Goal: Use online tool/utility: Utilize a website feature to perform a specific function

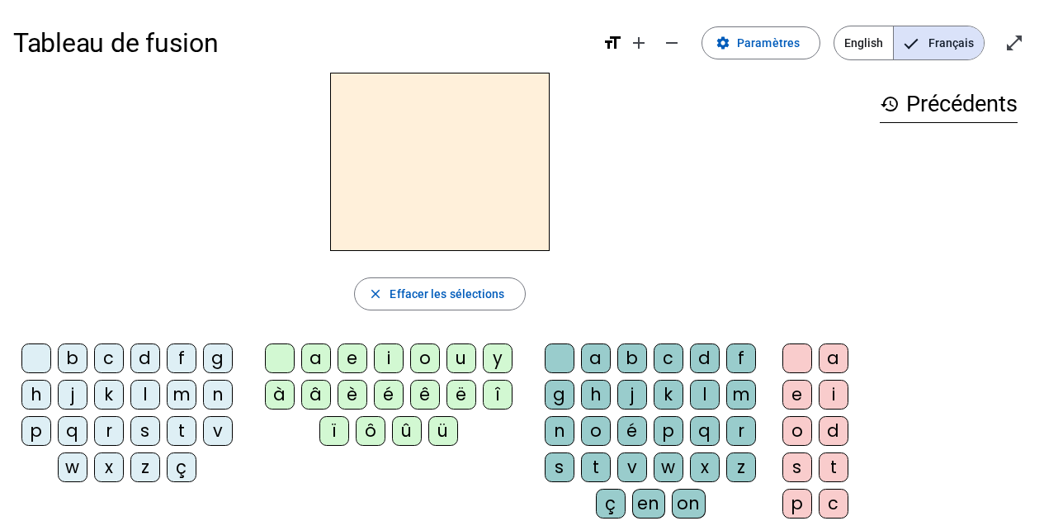
click at [138, 361] on div "d" at bounding box center [145, 358] width 30 height 30
click at [451, 357] on div "u" at bounding box center [461, 358] width 30 height 30
click at [187, 431] on div "t" at bounding box center [182, 431] width 30 height 30
click at [314, 359] on div "a" at bounding box center [316, 358] width 30 height 30
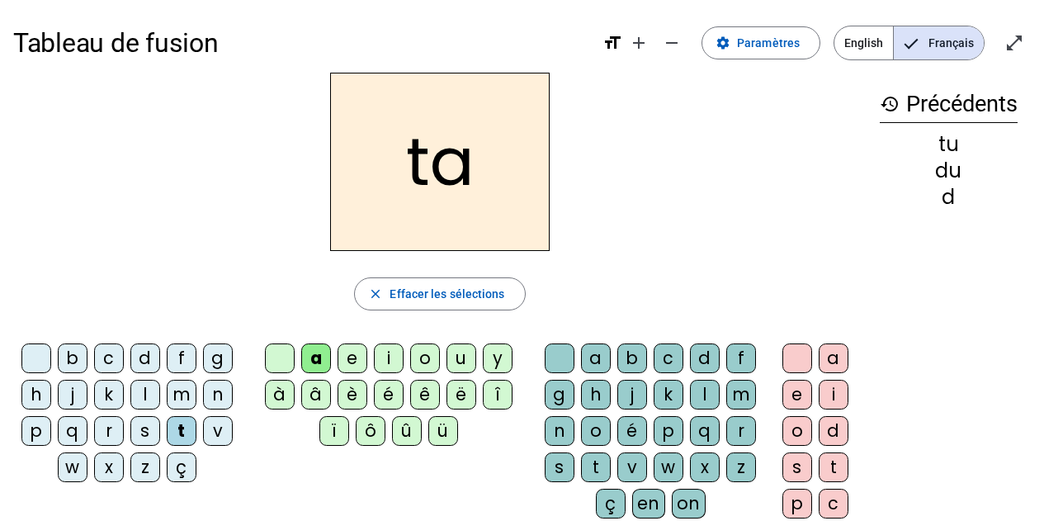
click at [353, 357] on div "e" at bounding box center [352, 358] width 30 height 30
click at [141, 361] on div "d" at bounding box center [145, 358] width 30 height 30
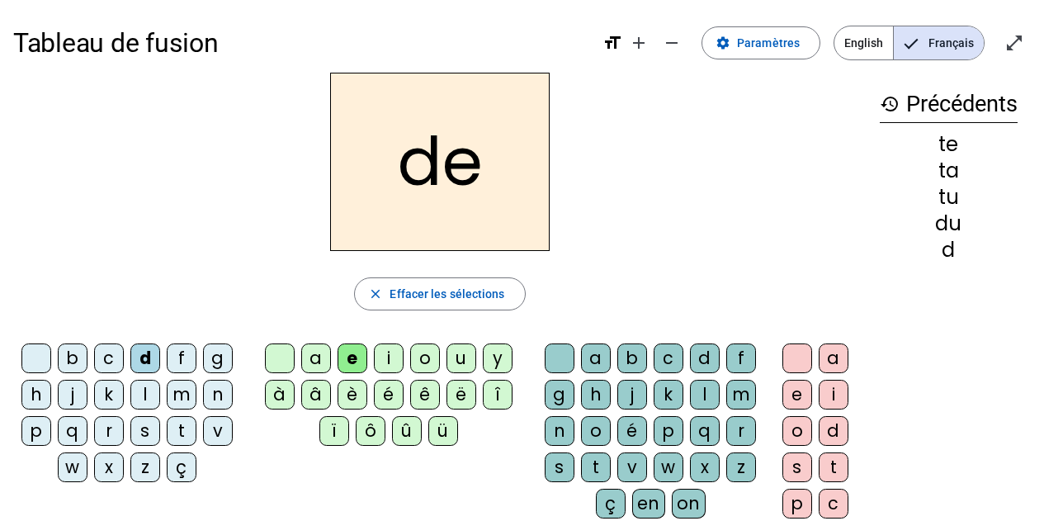
click at [69, 401] on div "j" at bounding box center [73, 395] width 30 height 30
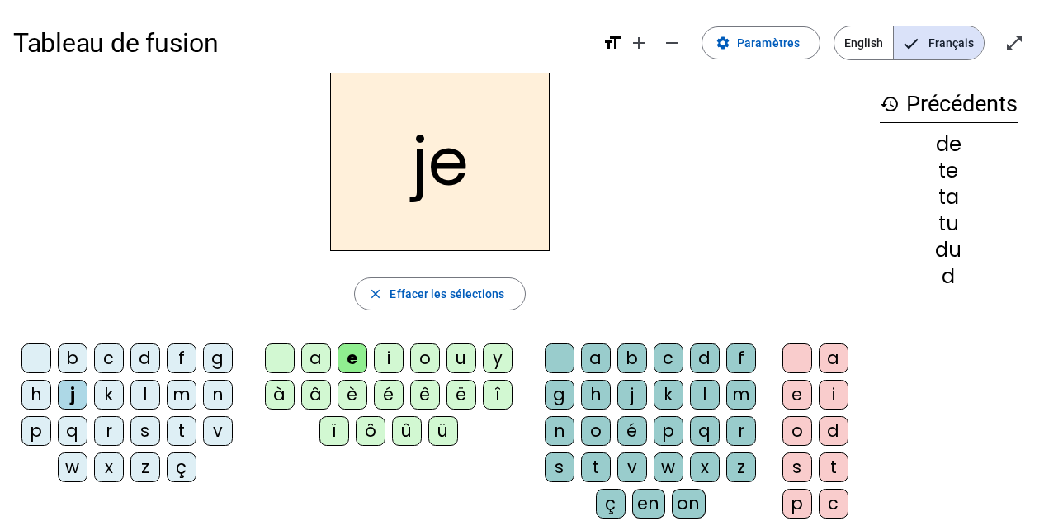
click at [181, 384] on div "m" at bounding box center [182, 395] width 30 height 30
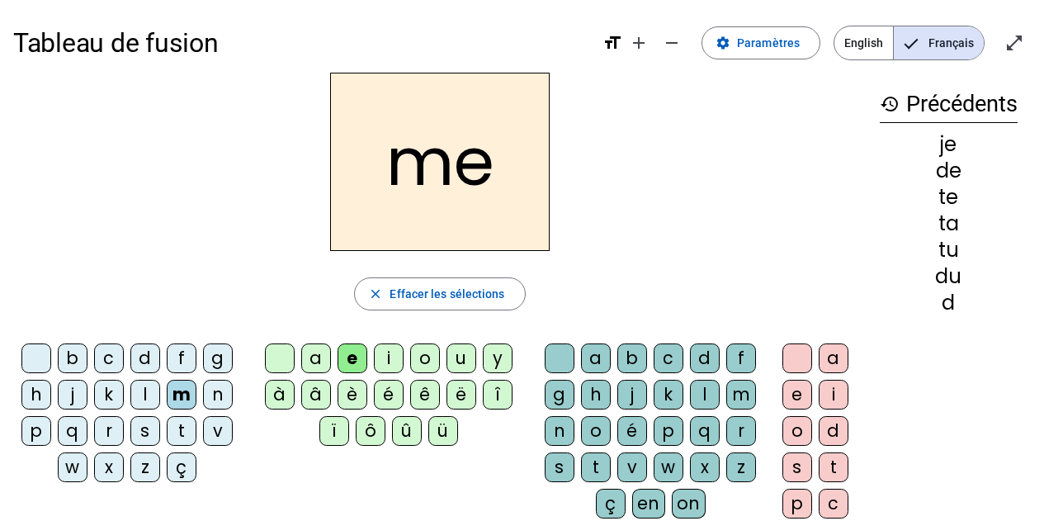
click at [321, 359] on div "a" at bounding box center [316, 358] width 30 height 30
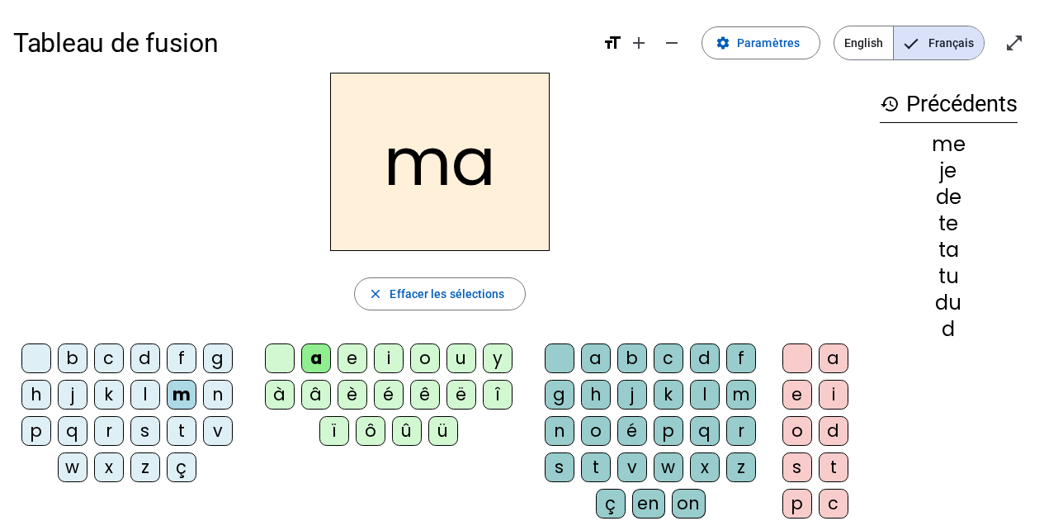
click at [703, 396] on div "l" at bounding box center [705, 395] width 30 height 30
